Goal: Information Seeking & Learning: Find specific fact

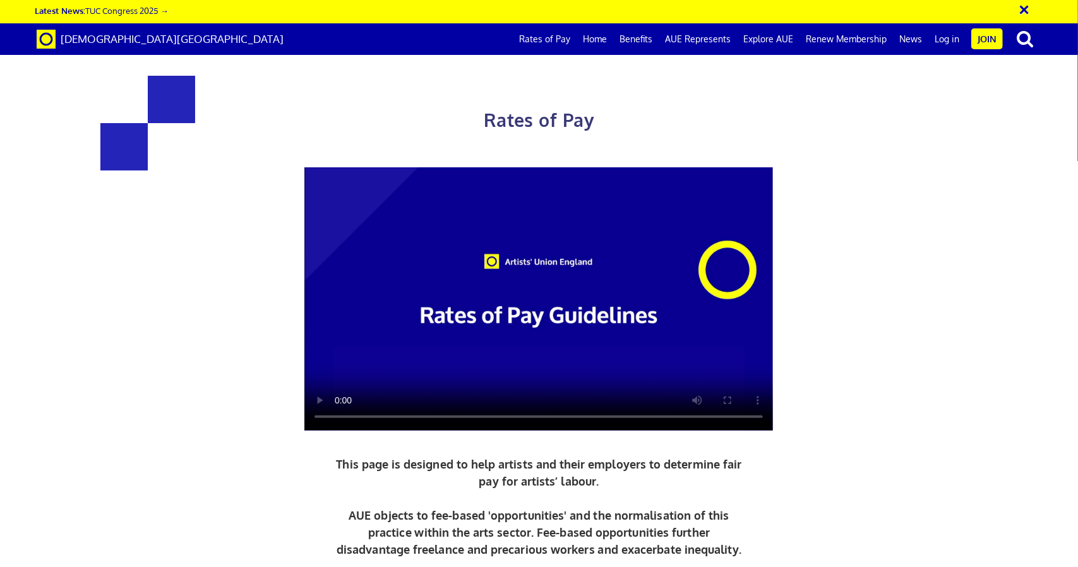
scroll to position [359, 0]
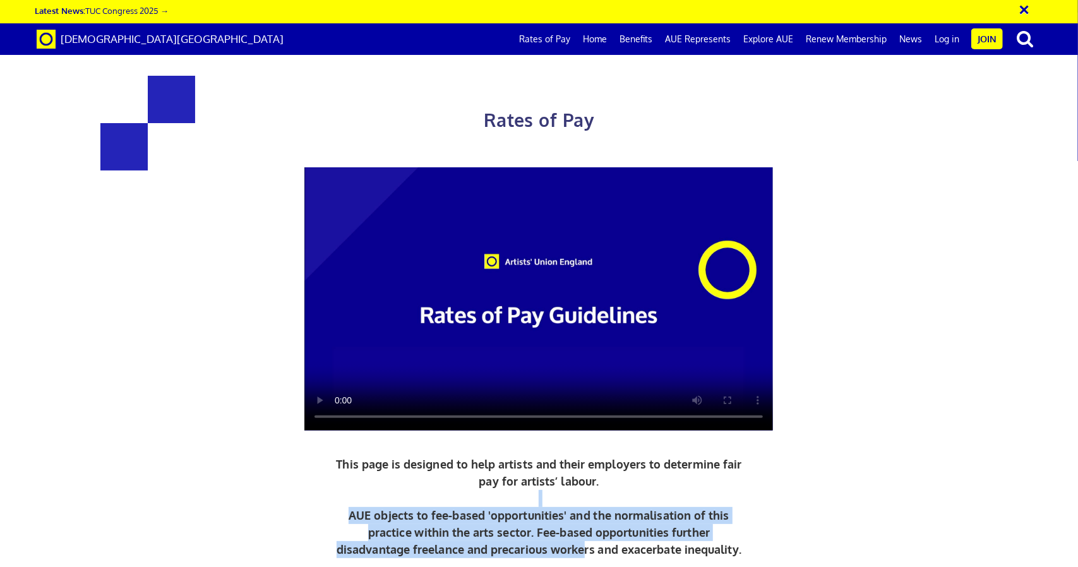
drag, startPoint x: 566, startPoint y: 130, endPoint x: 586, endPoint y: 179, distance: 52.7
click at [586, 456] on p "This page is designed to help artists and their employers to determine fair pay…" at bounding box center [539, 507] width 412 height 102
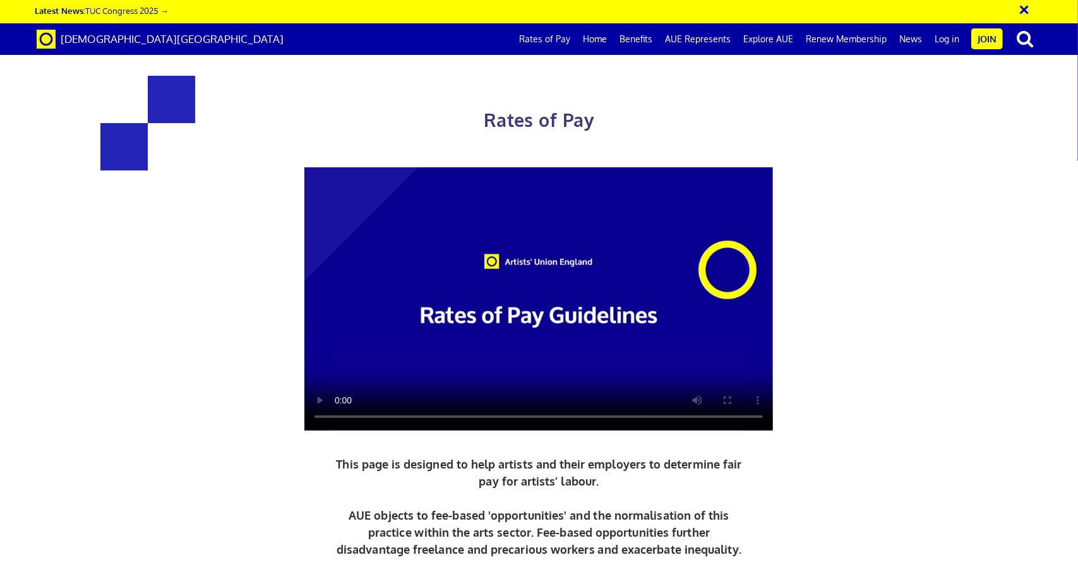
scroll to position [455, 0]
drag, startPoint x: 690, startPoint y: 421, endPoint x: 716, endPoint y: 493, distance: 76.7
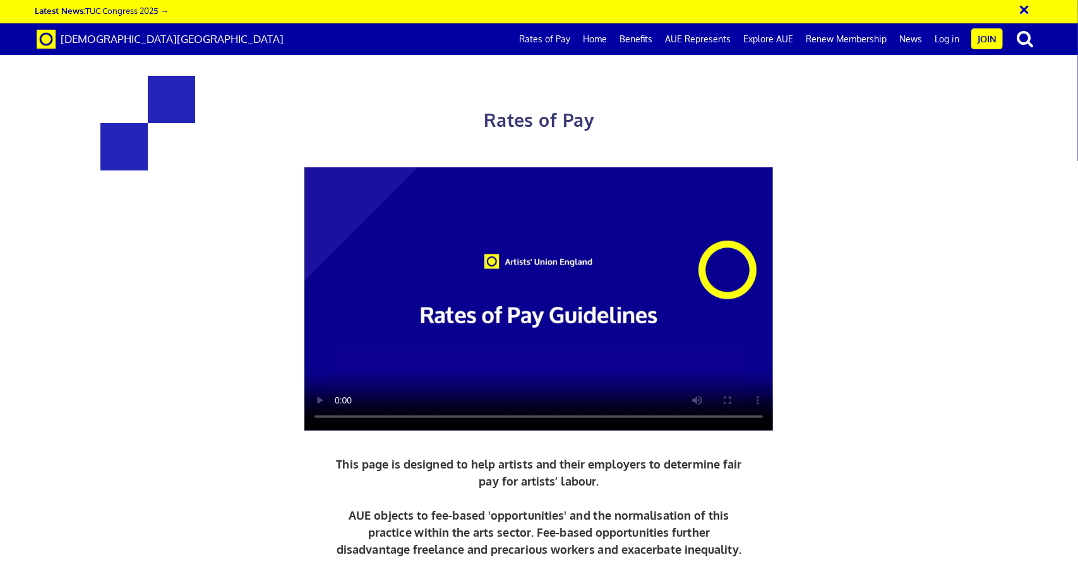
click at [556, 32] on link "Rates of Pay" at bounding box center [545, 39] width 64 height 32
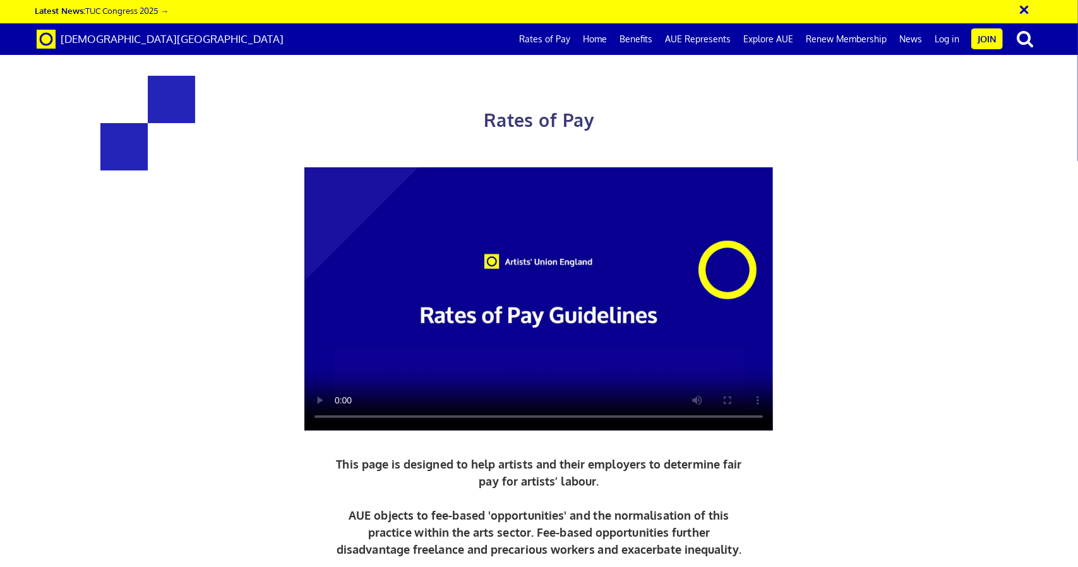
scroll to position [45, 0]
click at [529, 208] on video at bounding box center [538, 298] width 469 height 263
drag, startPoint x: 705, startPoint y: 229, endPoint x: 640, endPoint y: 231, distance: 64.5
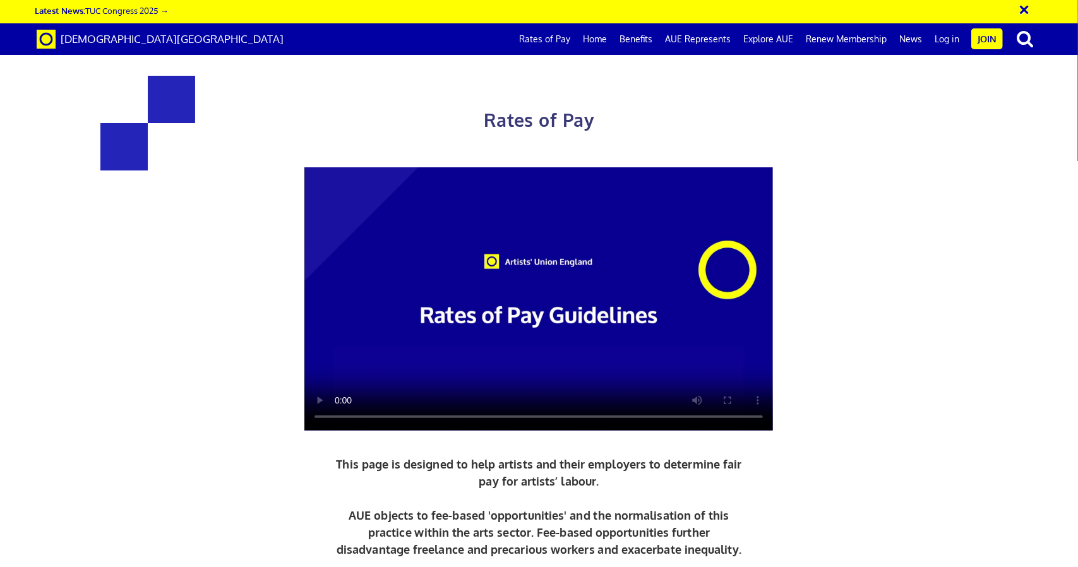
copy h3 "387.21"
drag, startPoint x: 702, startPoint y: 205, endPoint x: 638, endPoint y: 203, distance: 64.5
copy h3 "284.31"
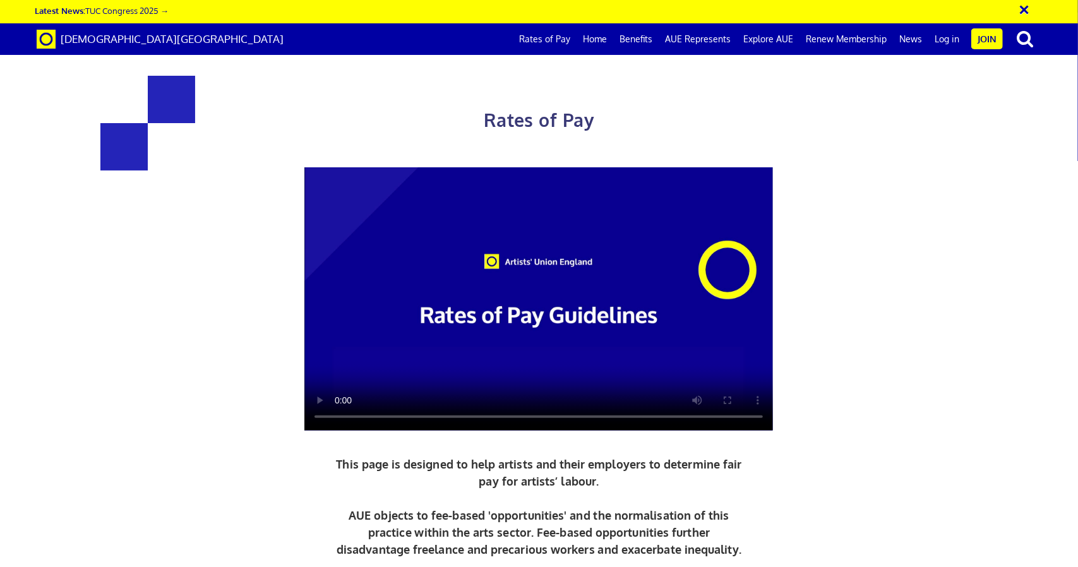
drag, startPoint x: 704, startPoint y: 200, endPoint x: 633, endPoint y: 203, distance: 70.8
copy h3 "284.31"
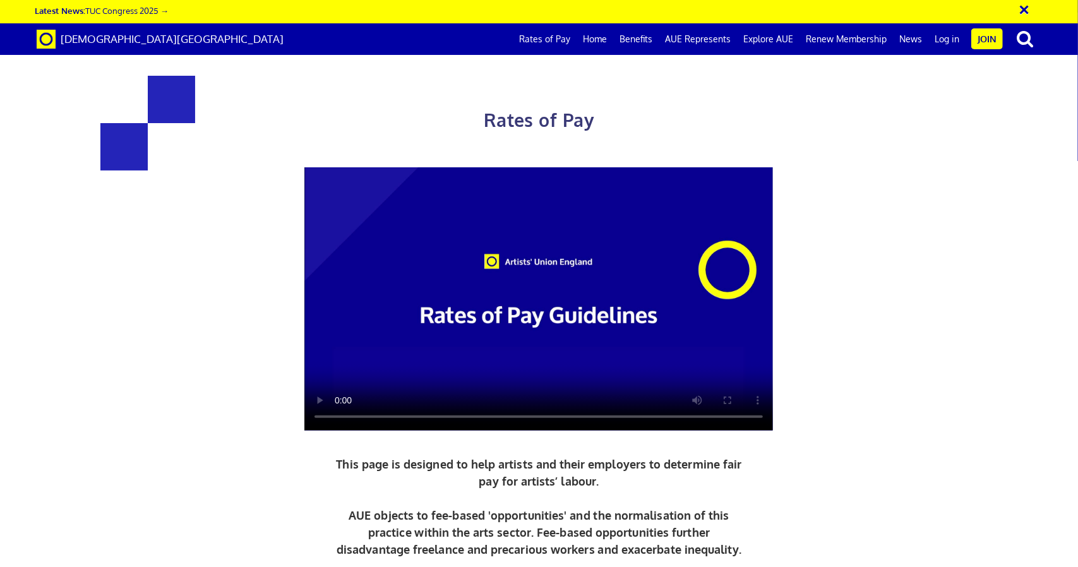
drag, startPoint x: 334, startPoint y: 418, endPoint x: 315, endPoint y: 418, distance: 18.9
copy span "£44"
drag, startPoint x: 317, startPoint y: 363, endPoint x: 270, endPoint y: 361, distance: 46.8
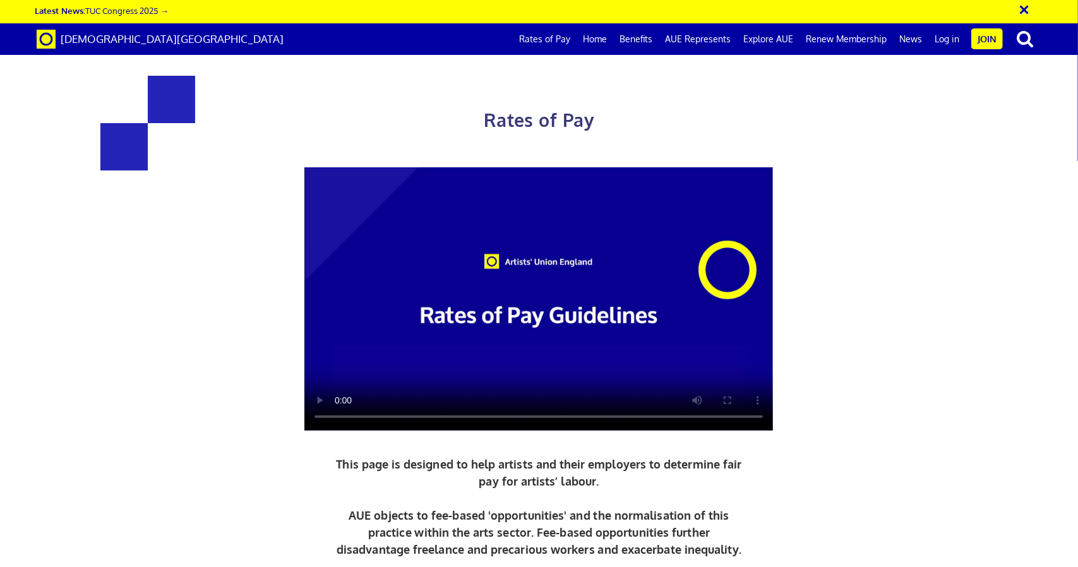
copy h3 "352"
drag, startPoint x: 672, startPoint y: 402, endPoint x: 642, endPoint y: 402, distance: 29.7
drag, startPoint x: 712, startPoint y: 449, endPoint x: 682, endPoint y: 450, distance: 31.0
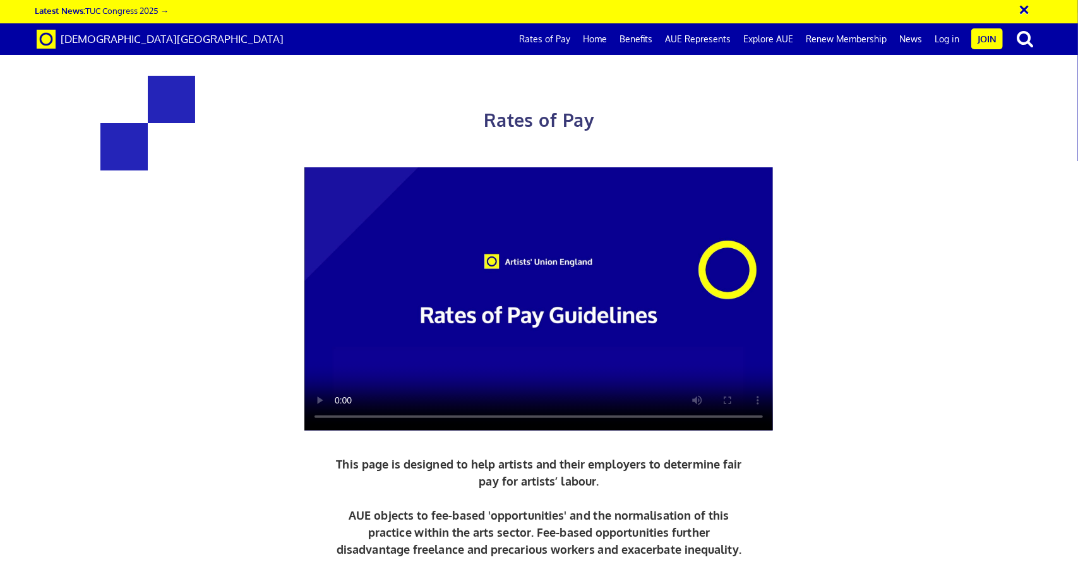
copy span "48.40"
drag, startPoint x: 706, startPoint y: 392, endPoint x: 639, endPoint y: 391, distance: 67.6
copy h3 "387.21"
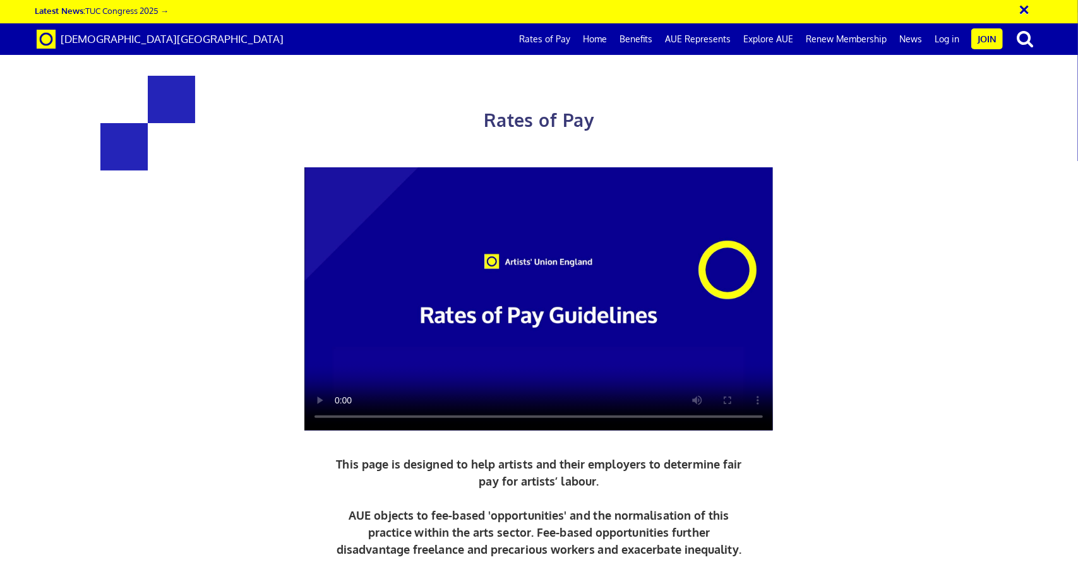
drag, startPoint x: 711, startPoint y: 451, endPoint x: 681, endPoint y: 452, distance: 29.7
copy span "48.40"
drag, startPoint x: 699, startPoint y: 406, endPoint x: 635, endPoint y: 404, distance: 63.8
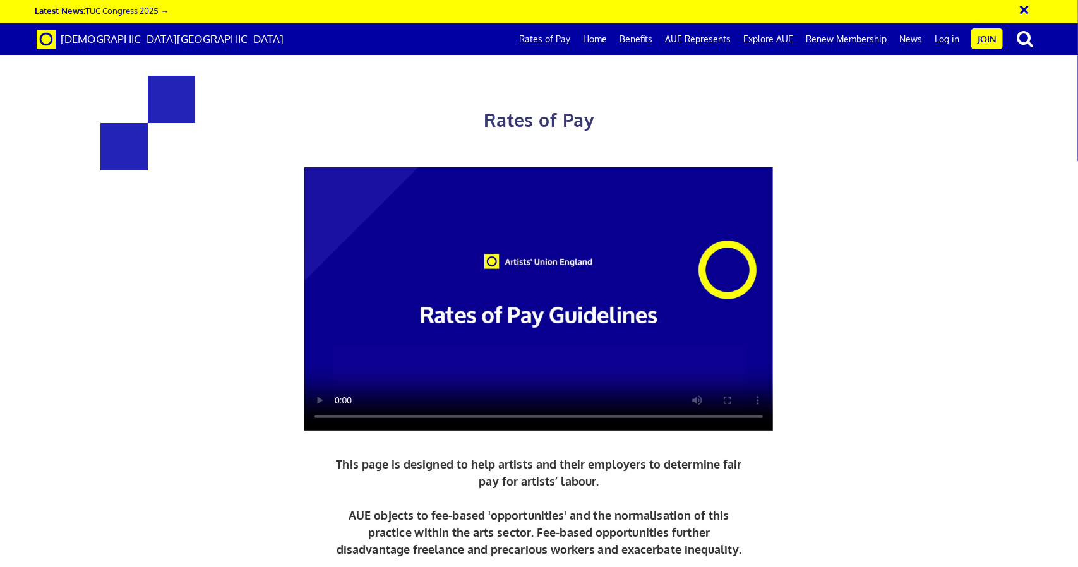
copy h3 "387.21"
drag, startPoint x: 669, startPoint y: 431, endPoint x: 704, endPoint y: 431, distance: 35.4
copy span "212.97"
drag, startPoint x: 276, startPoint y: 398, endPoint x: 349, endPoint y: 402, distance: 72.8
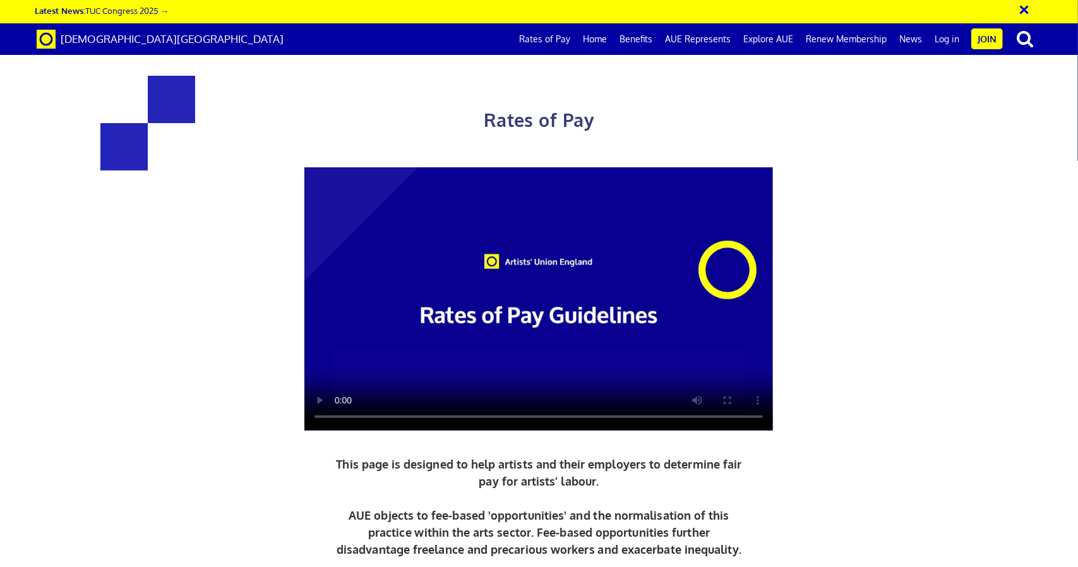
drag, startPoint x: 640, startPoint y: 400, endPoint x: 701, endPoint y: 406, distance: 61.6
drag, startPoint x: 281, startPoint y: 407, endPoint x: 347, endPoint y: 454, distance: 80.6
